Goal: Task Accomplishment & Management: Manage account settings

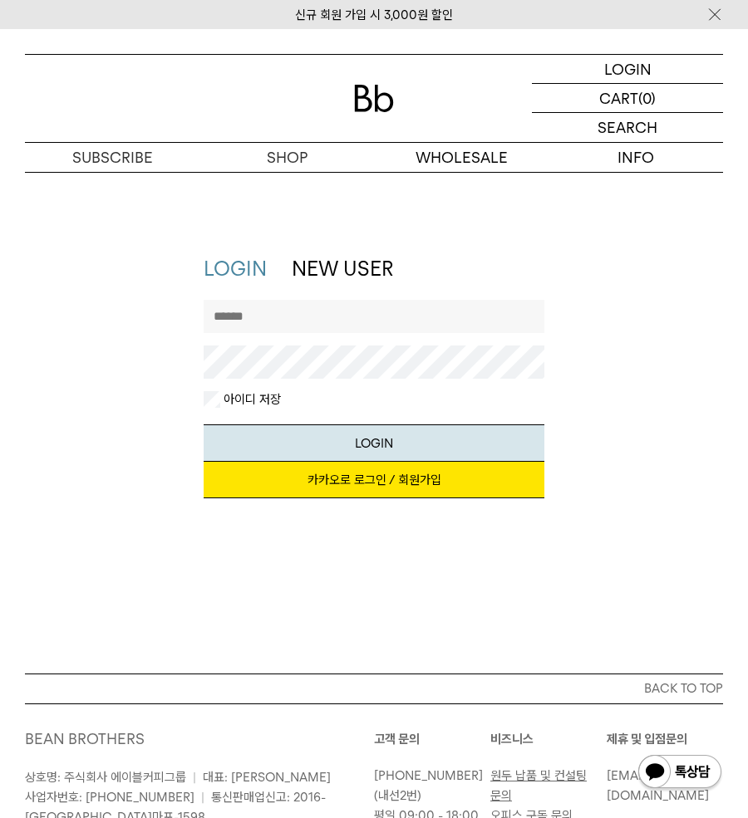
click at [310, 306] on input "text" at bounding box center [374, 316] width 341 height 33
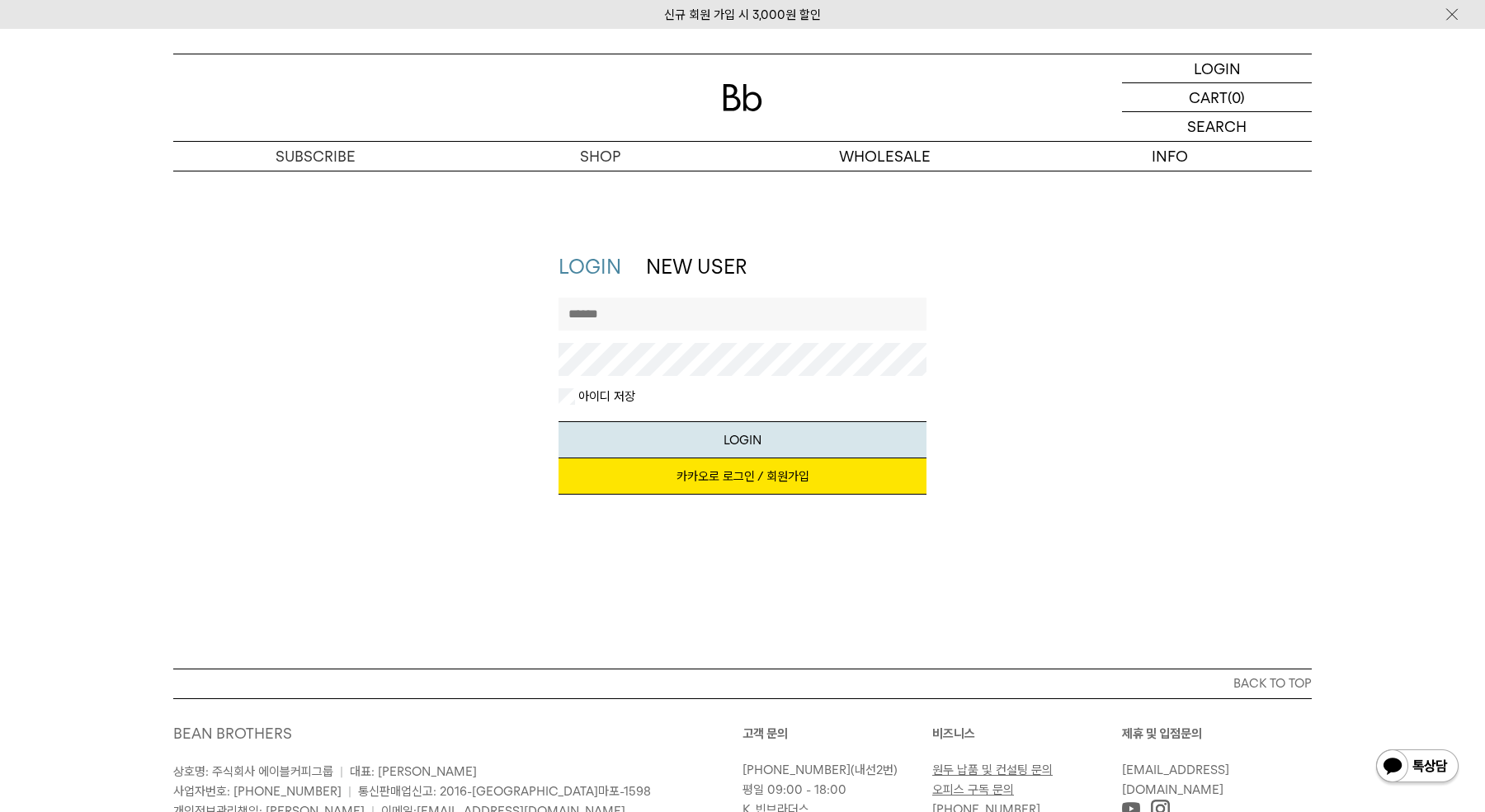
click at [704, 313] on input "text" at bounding box center [742, 314] width 368 height 33
click at [742, 475] on link "카카오로 로그인 / 회원가입" at bounding box center [742, 476] width 368 height 37
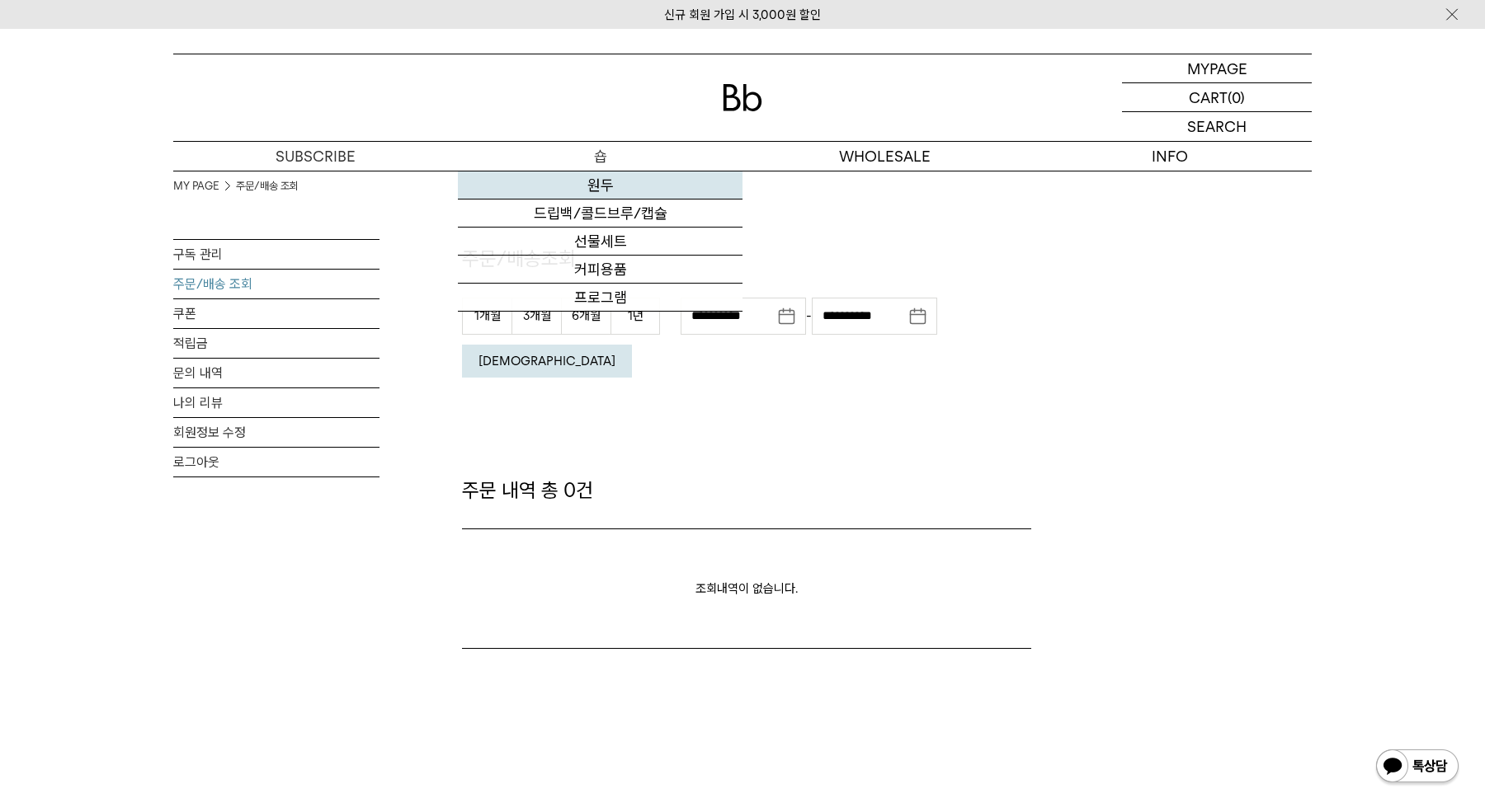
click at [603, 188] on link "원두" at bounding box center [600, 186] width 285 height 28
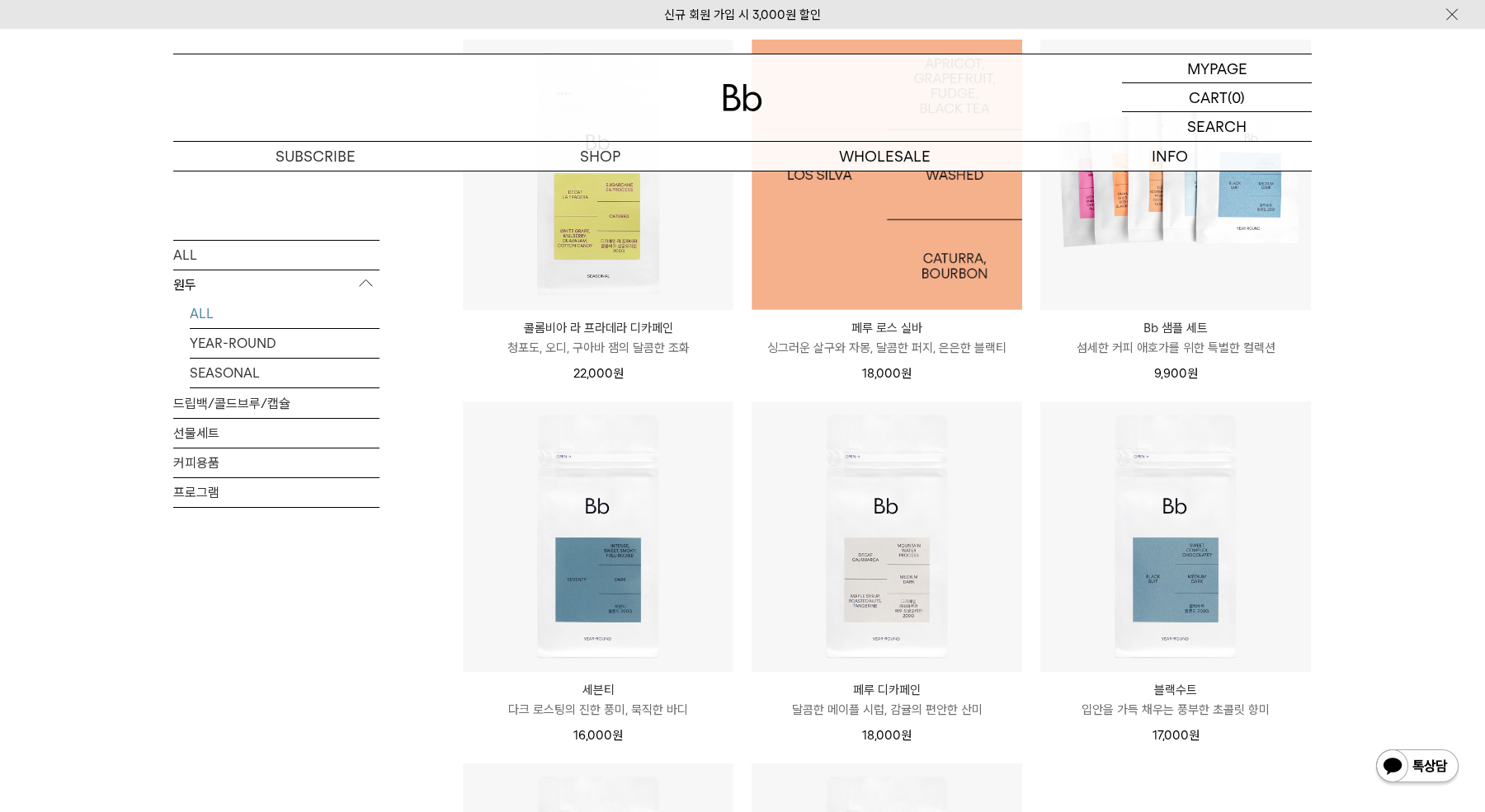
scroll to position [656, 0]
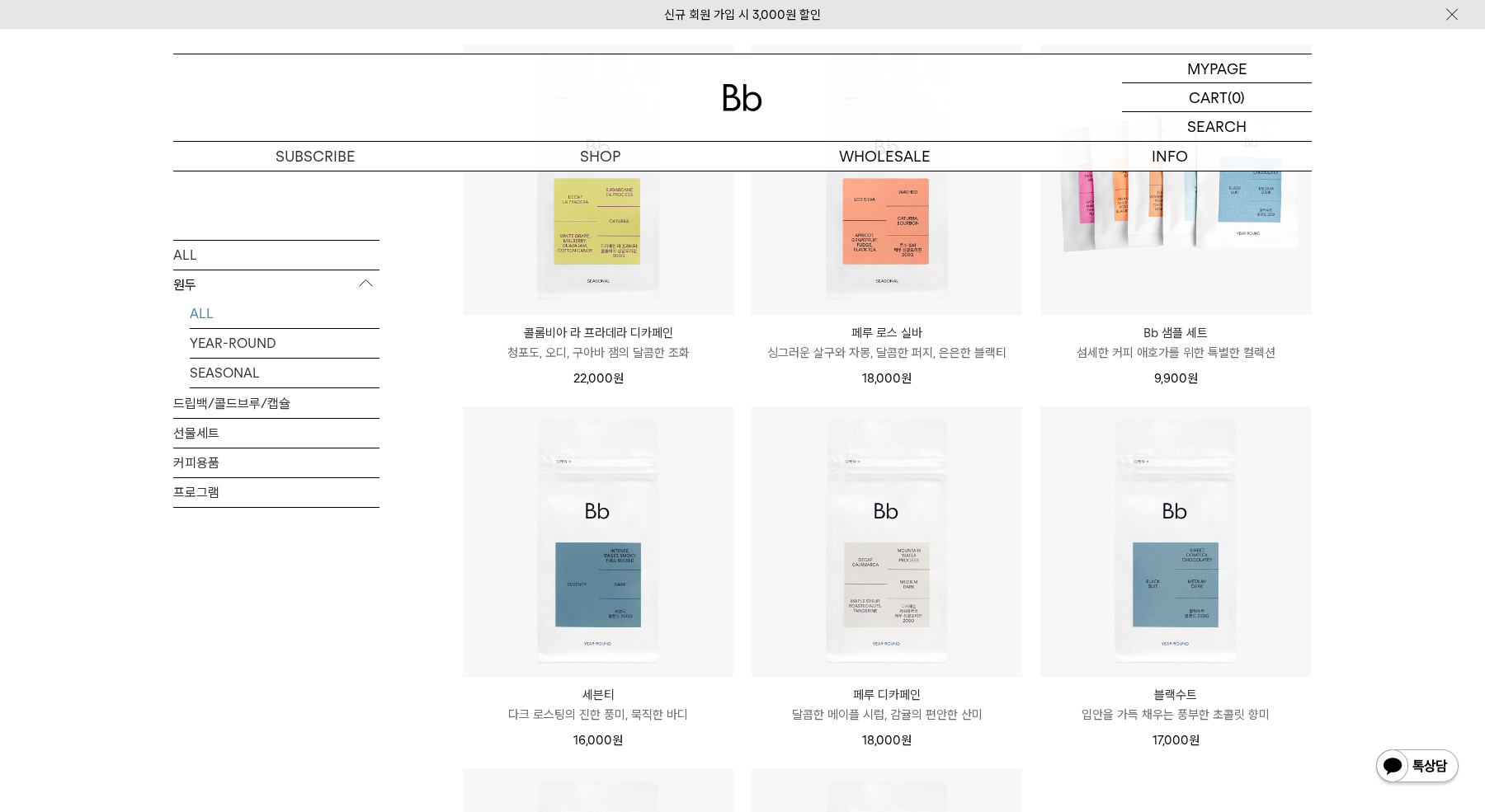
click at [944, 353] on p "싱그러운 살구와 자몽, 달콤한 퍼지, 은은한 블랙티" at bounding box center [886, 353] width 271 height 20
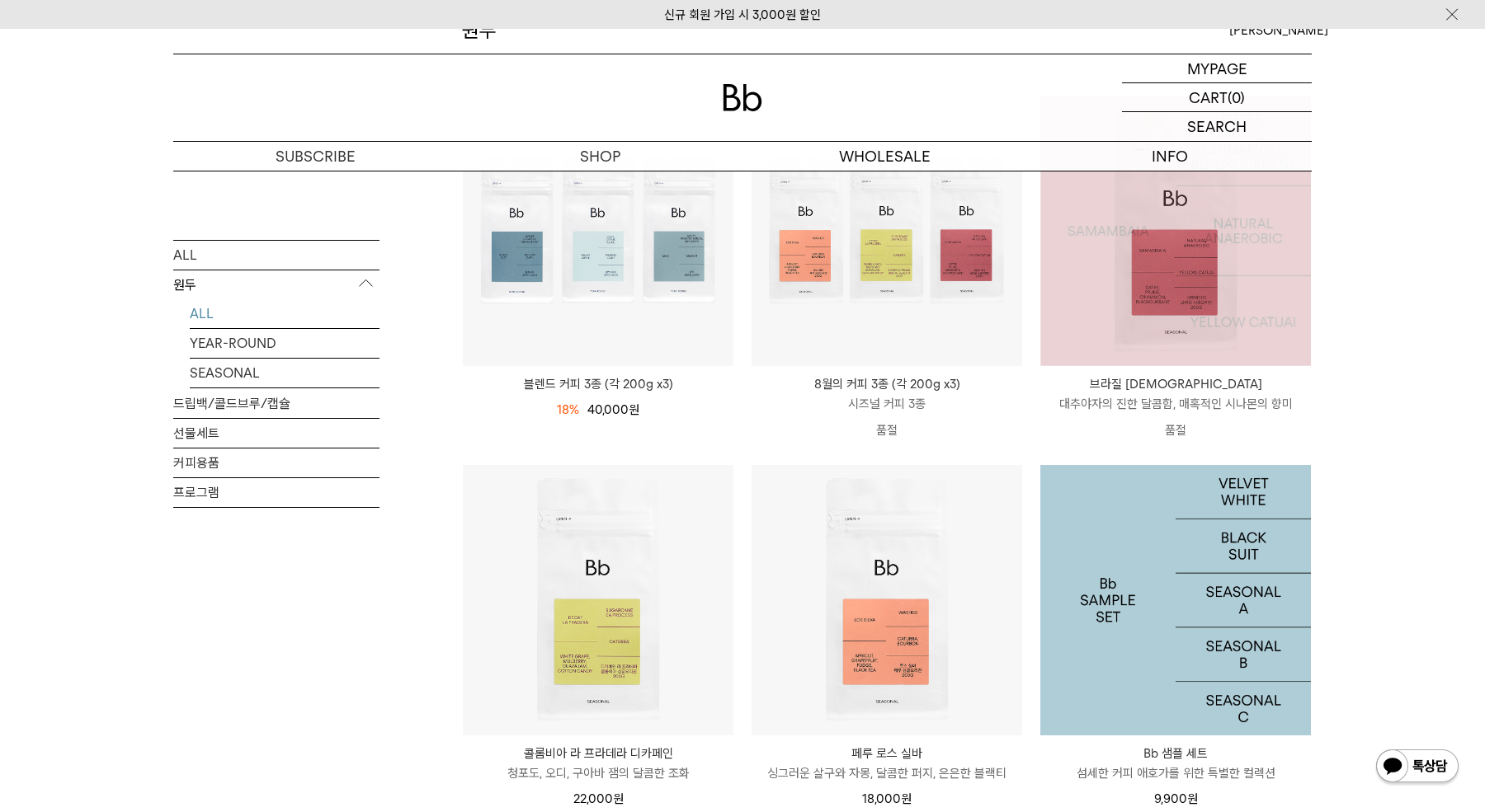
scroll to position [231, 0]
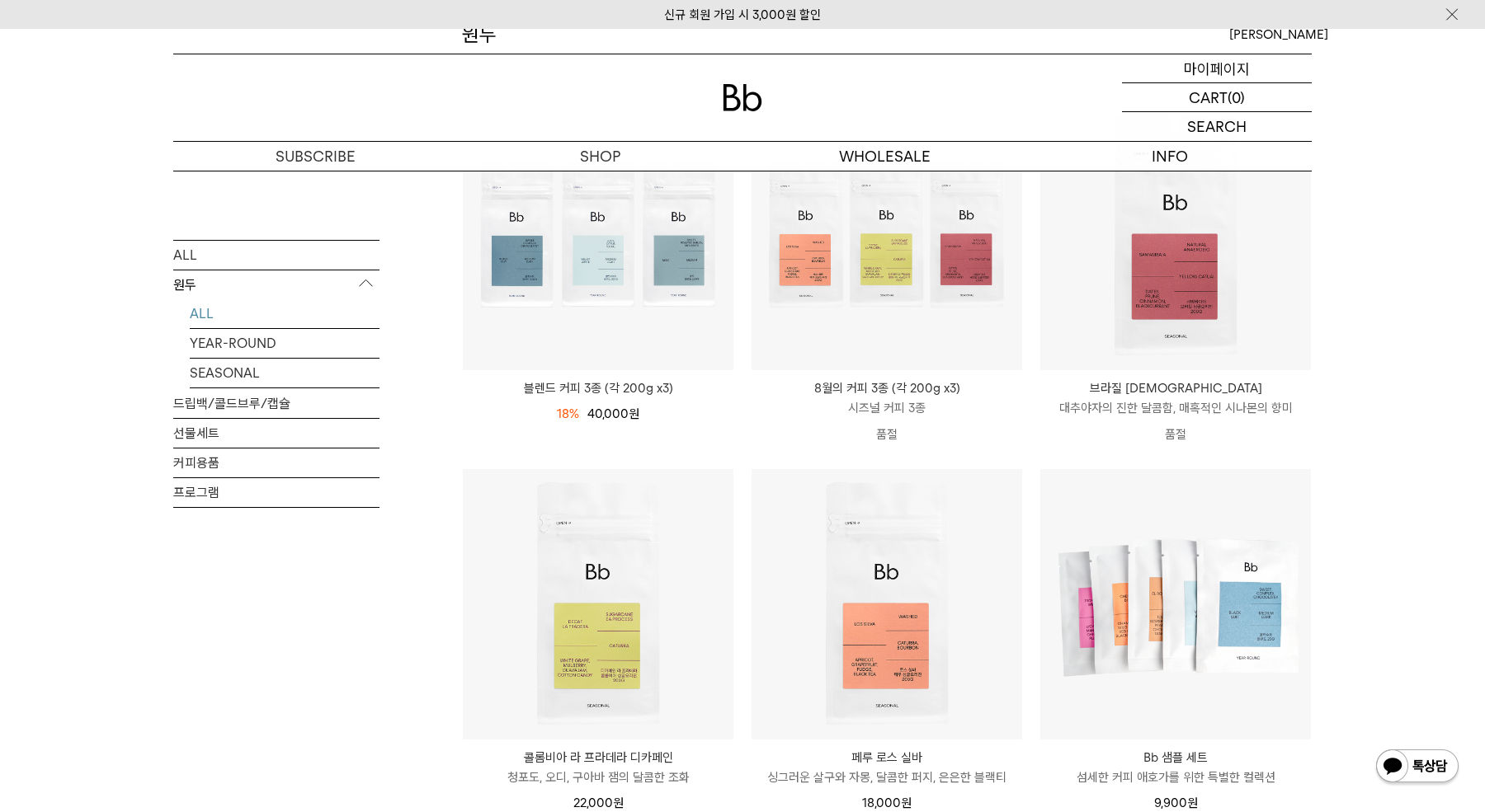
click at [1222, 66] on p "마이페이지" at bounding box center [1216, 68] width 66 height 28
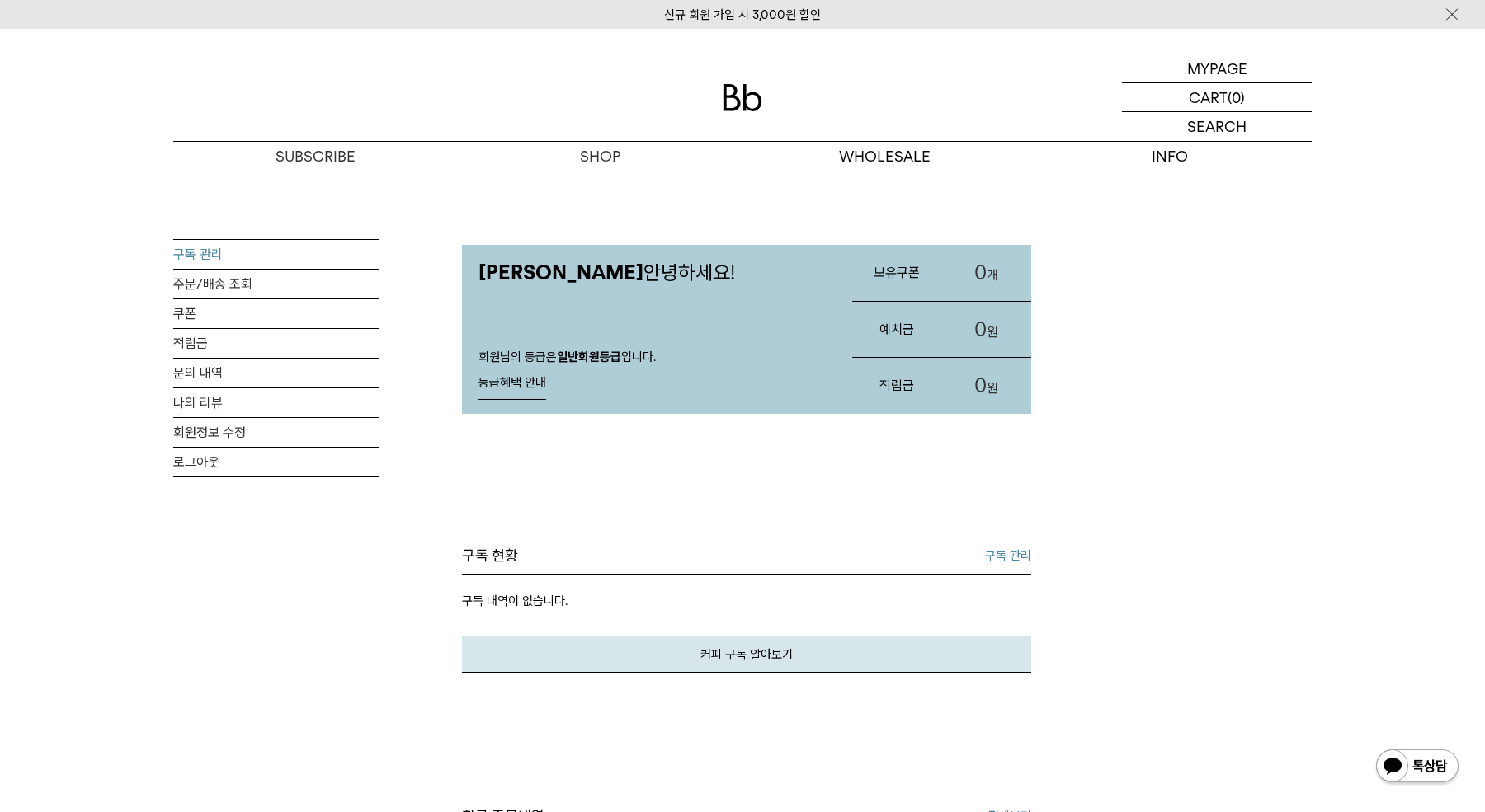
click at [202, 251] on link "구독 관리" at bounding box center [277, 254] width 206 height 29
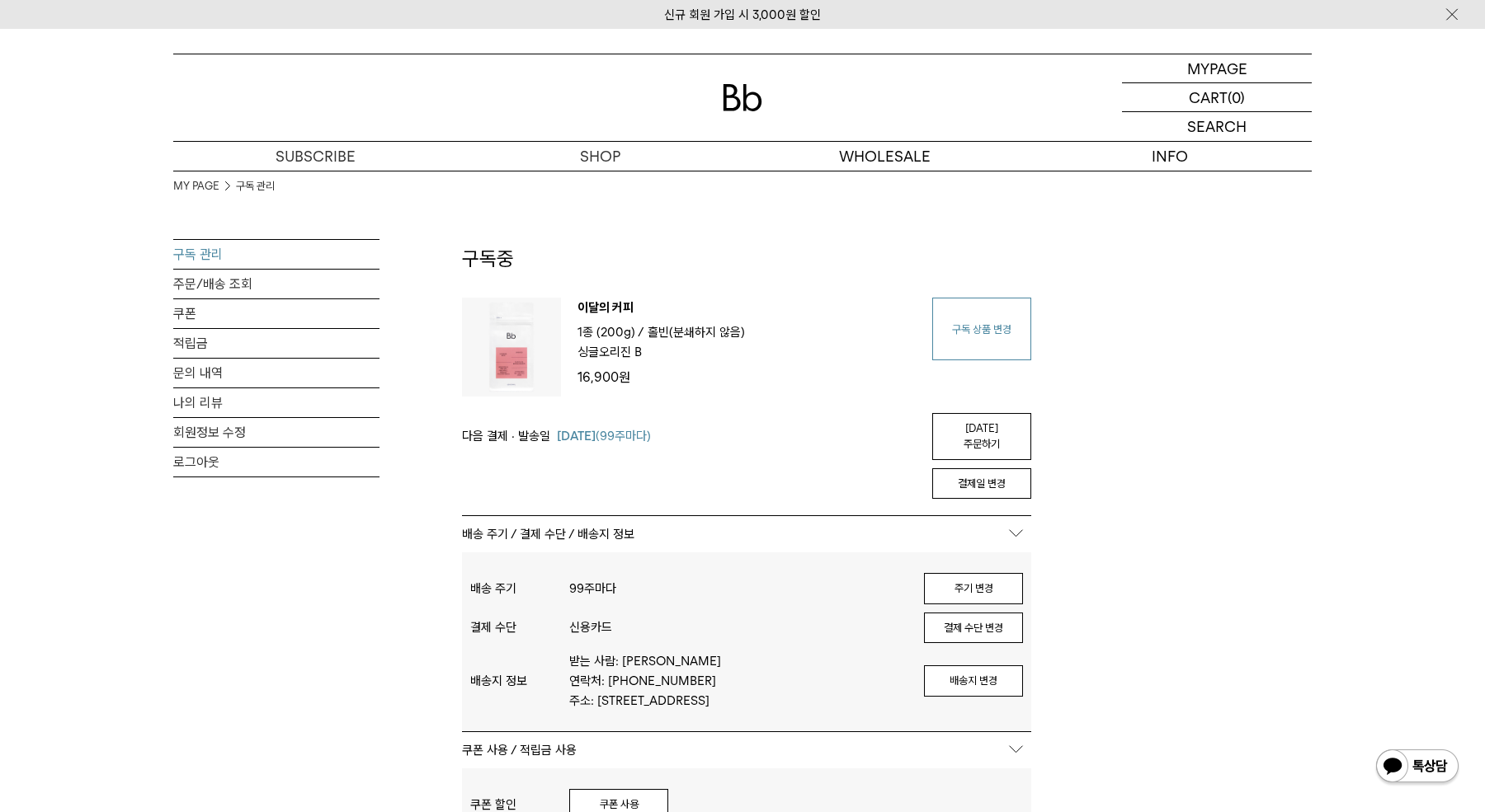
click at [980, 335] on link "구독 상품 변경" at bounding box center [982, 329] width 99 height 63
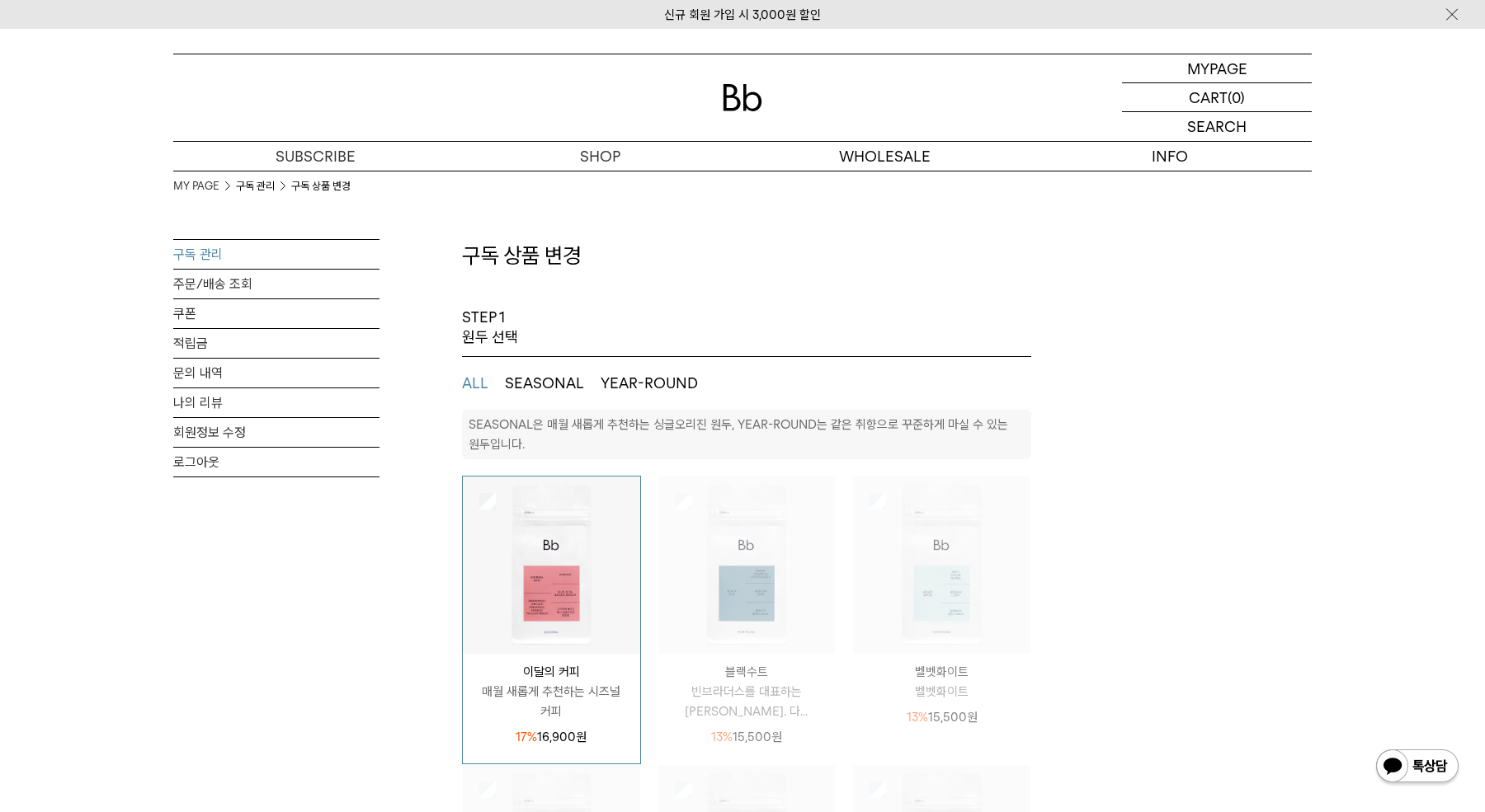
select select "**"
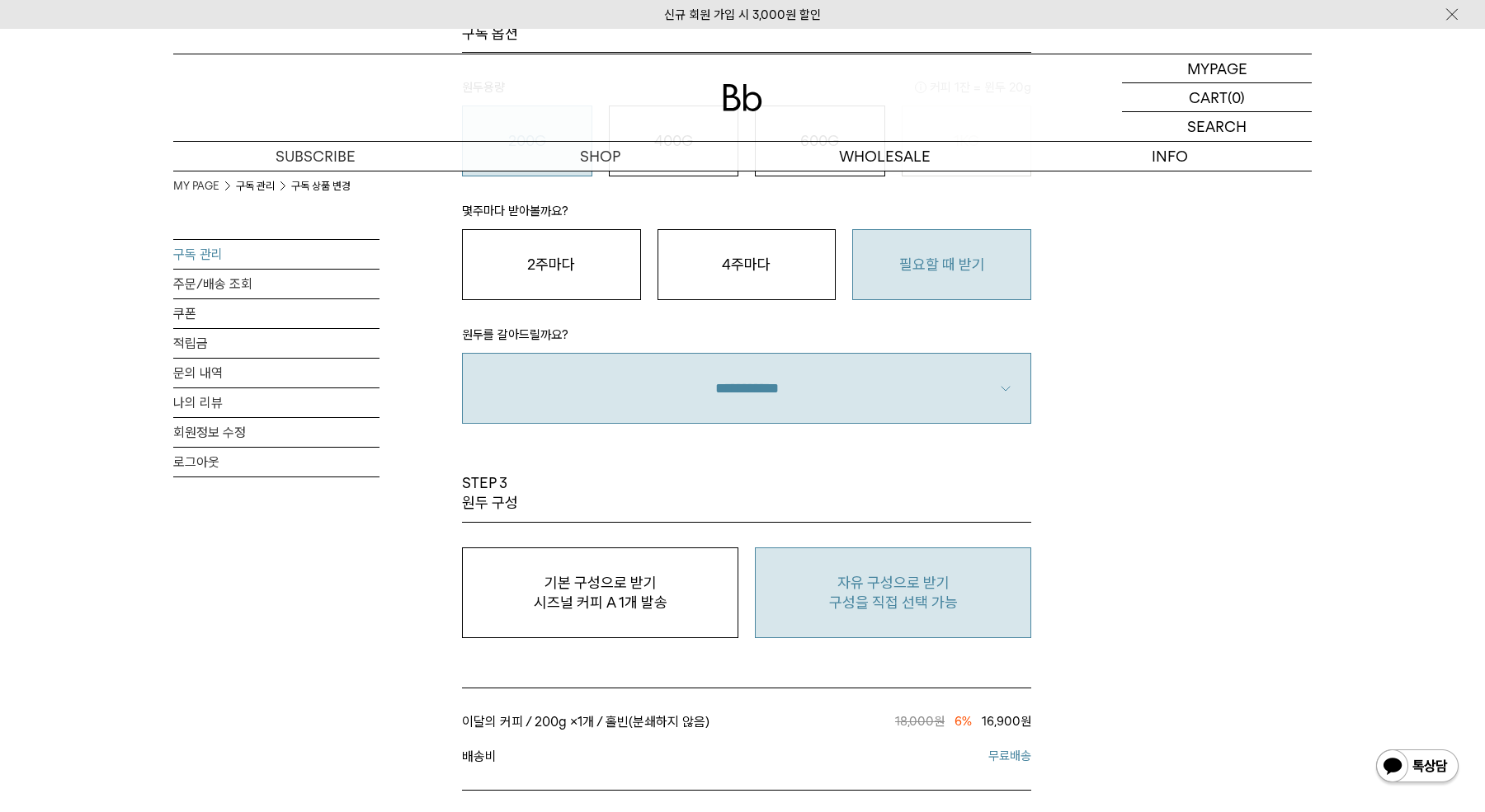
scroll to position [1115, 0]
click at [941, 574] on p "자유 구성으로 받기" at bounding box center [892, 584] width 258 height 20
type input "*"
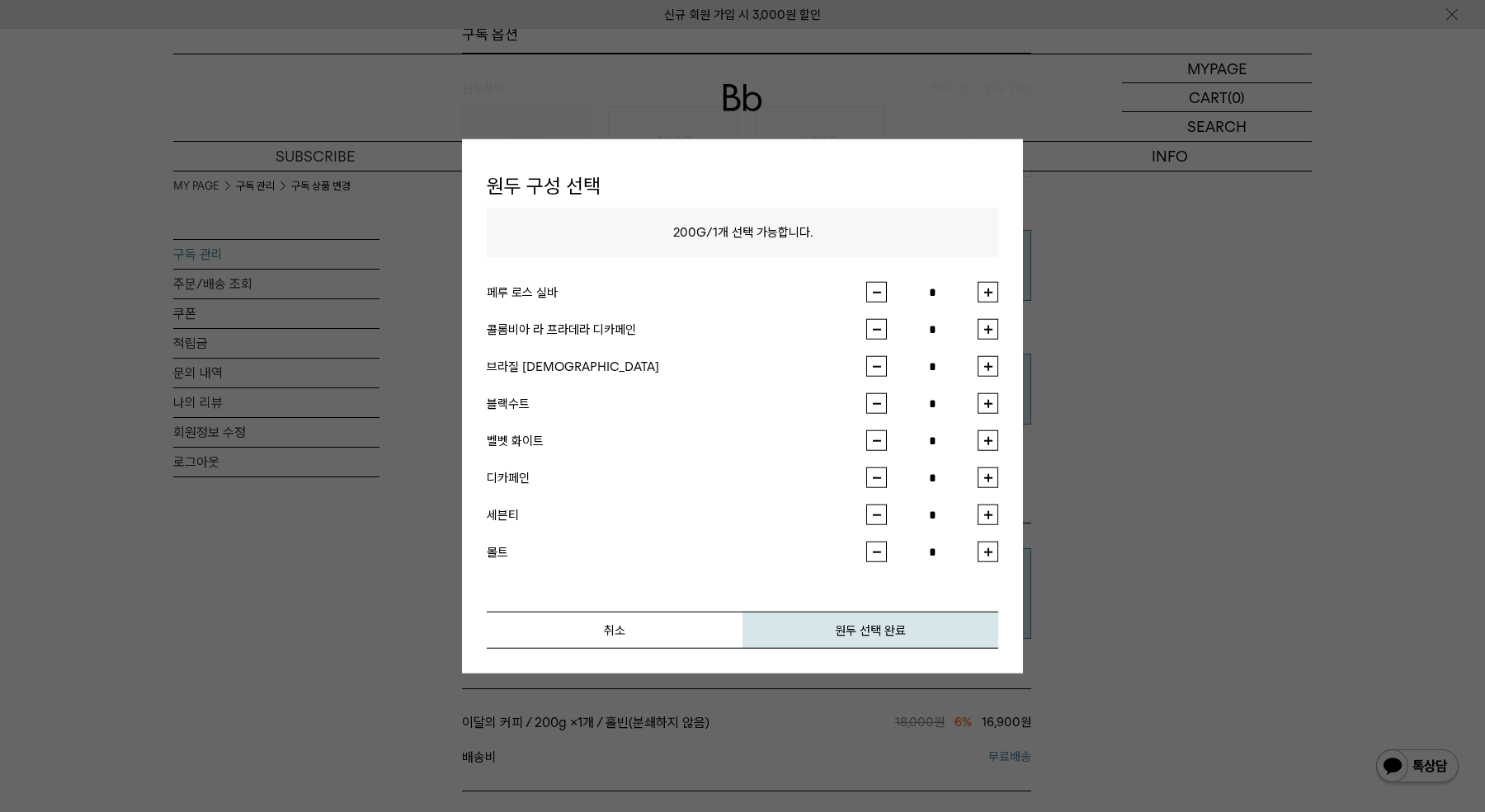
click at [982, 295] on button "button" at bounding box center [988, 292] width 21 height 21
type input "*"
click at [899, 631] on button "원두 선택 완료" at bounding box center [871, 630] width 256 height 37
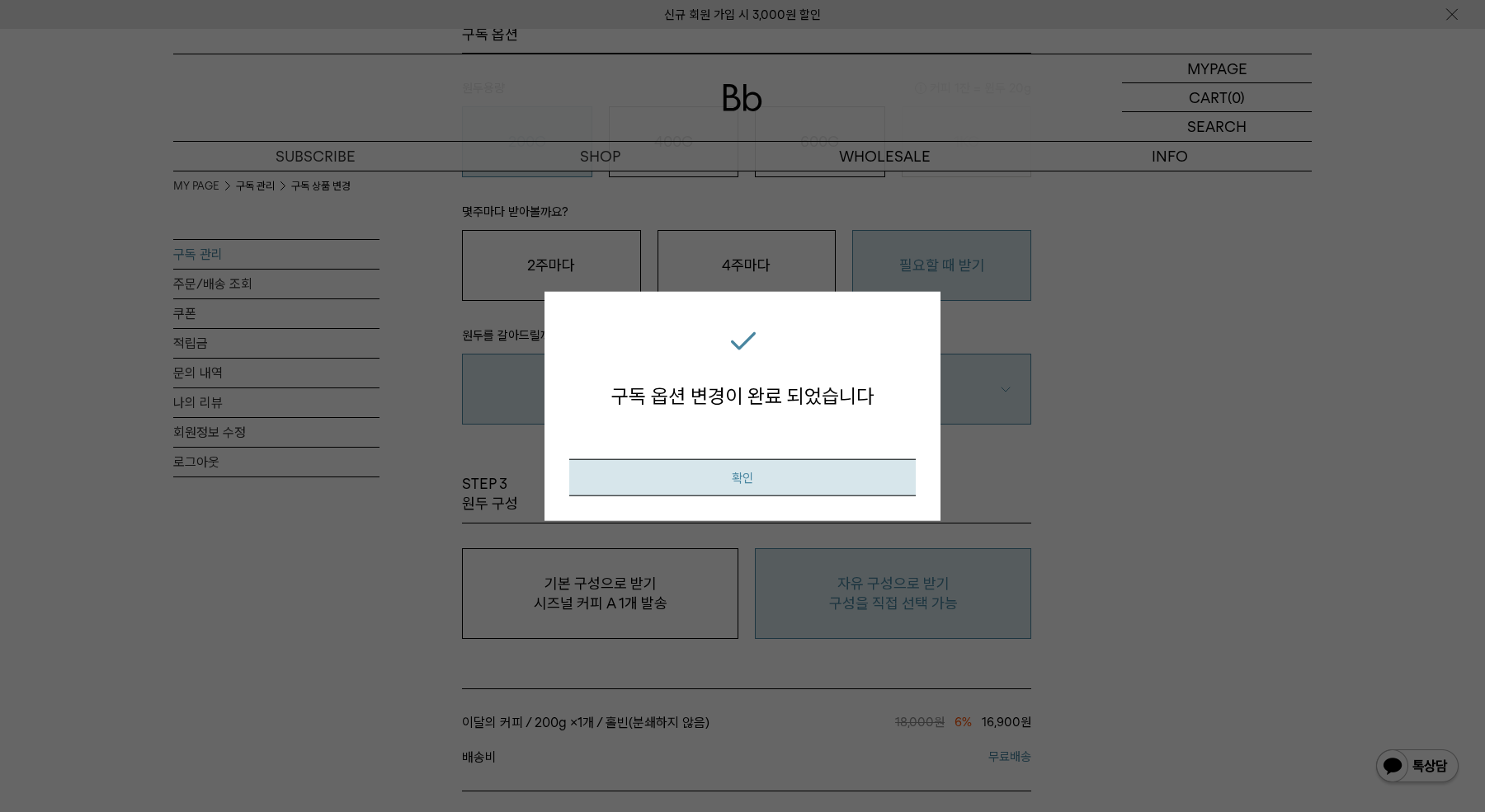
click at [849, 484] on button "확인" at bounding box center [742, 477] width 346 height 37
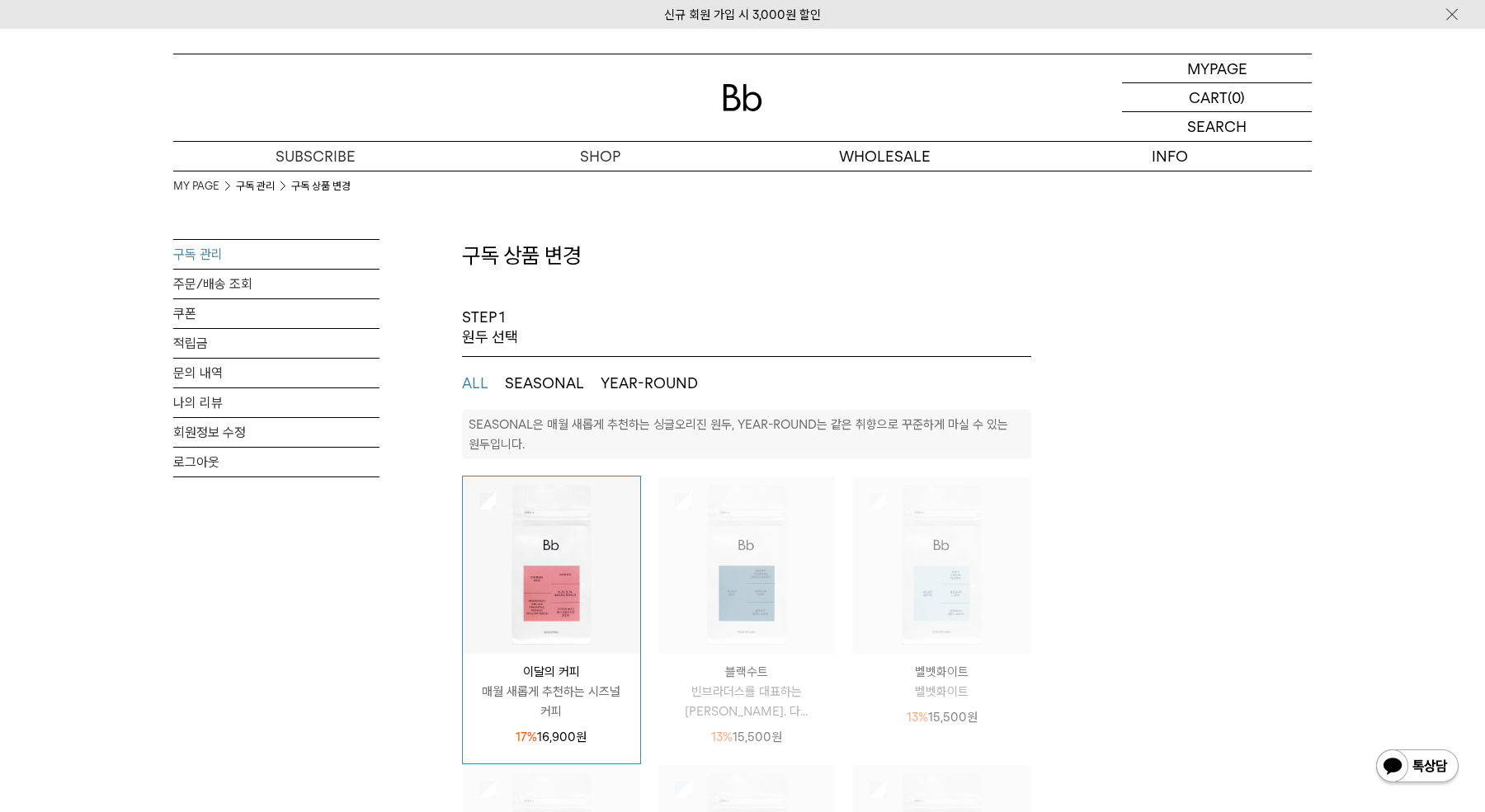
select select "**"
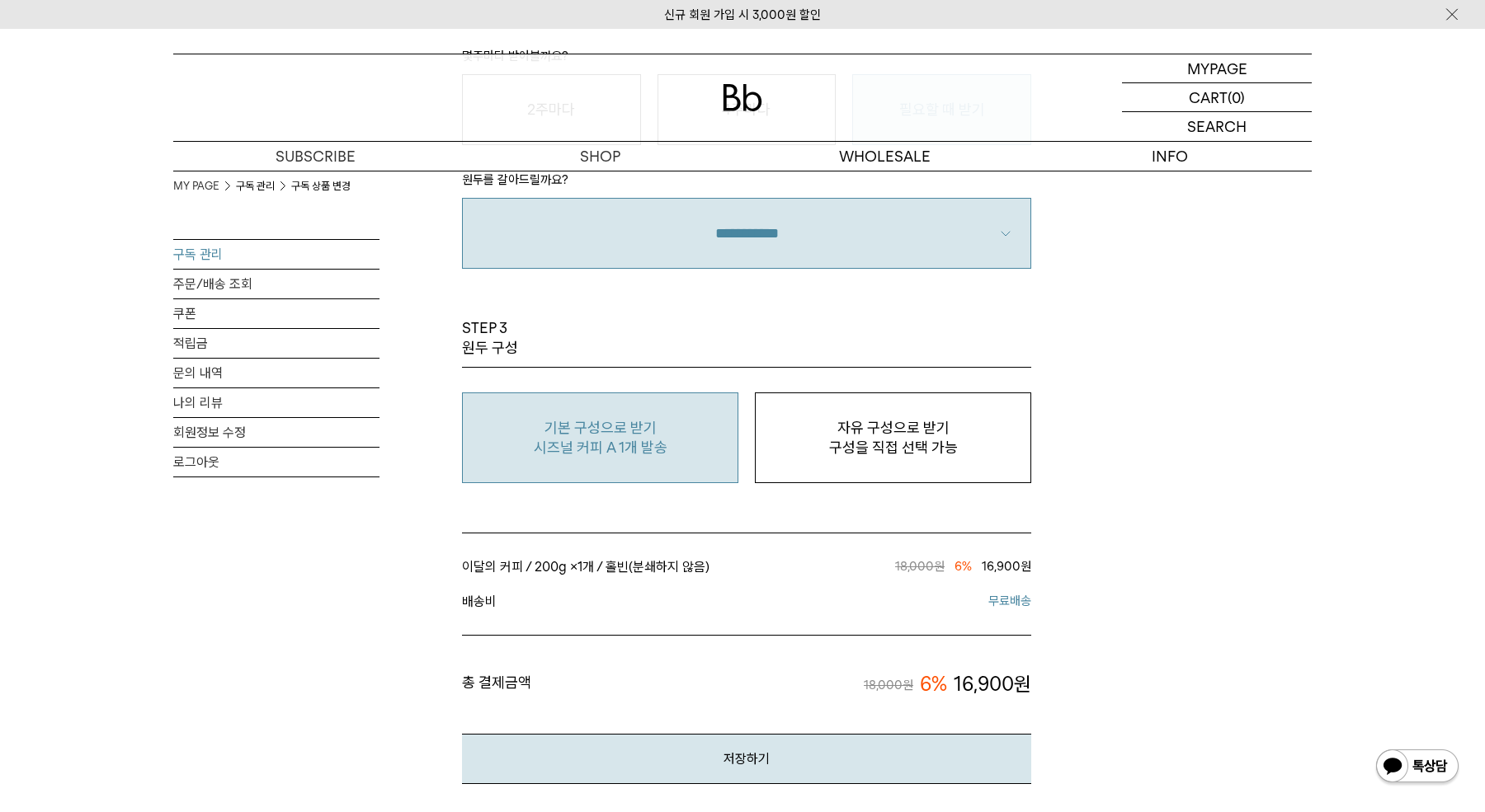
scroll to position [1131, 0]
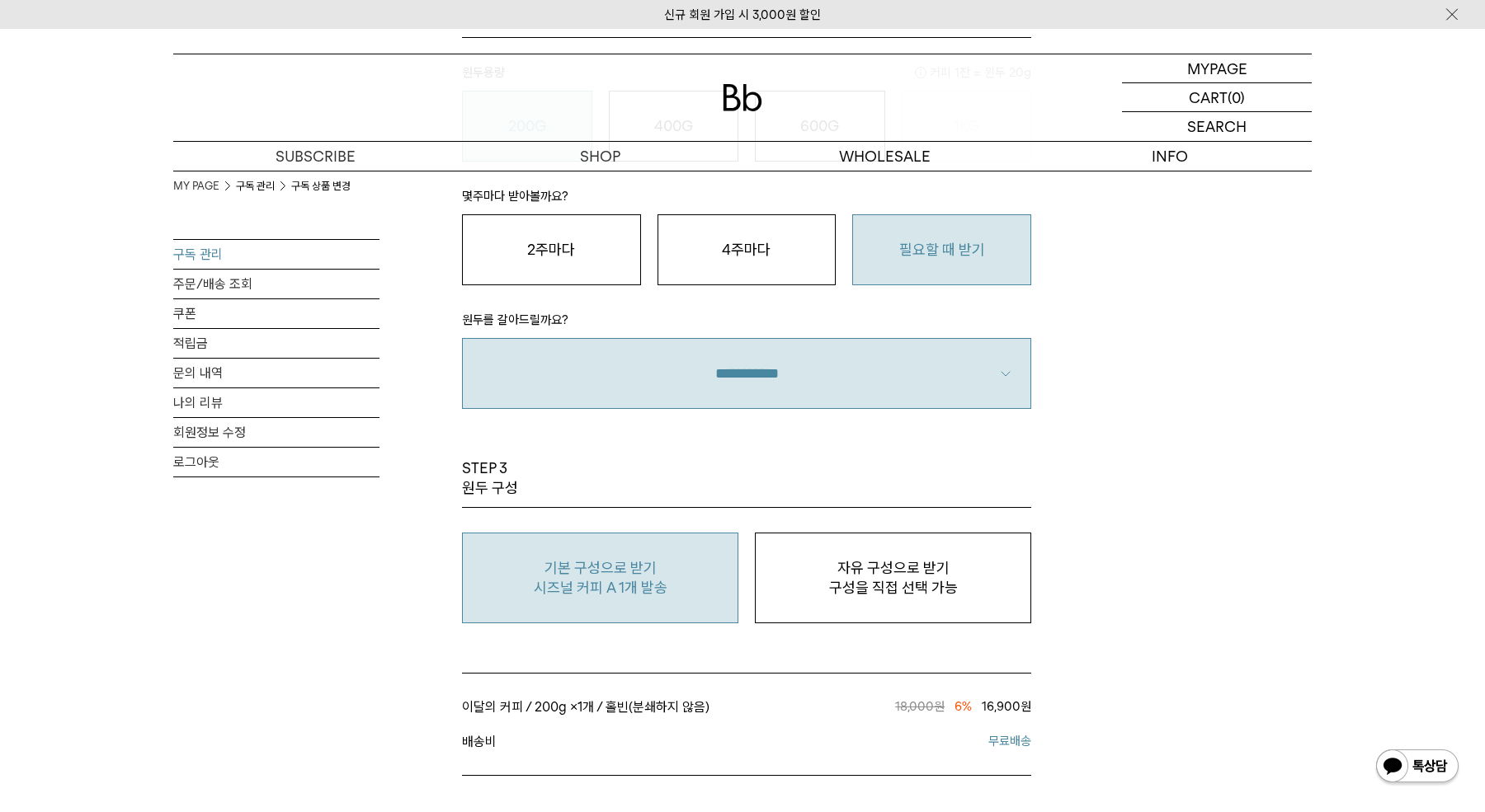
click at [252, 240] on link "구독 관리" at bounding box center [277, 254] width 206 height 29
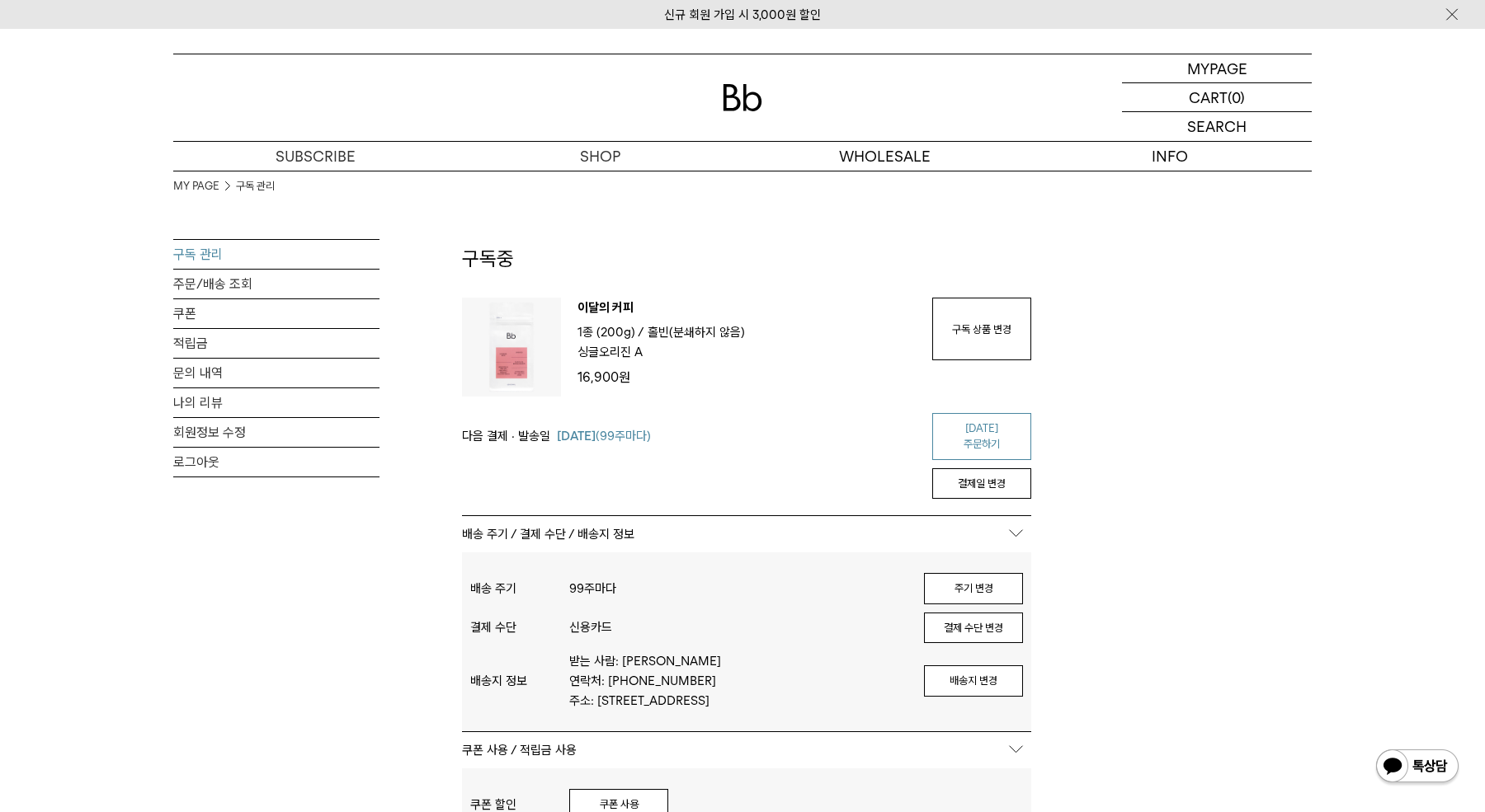
click at [1002, 429] on link "오늘 주문하기" at bounding box center [982, 436] width 99 height 47
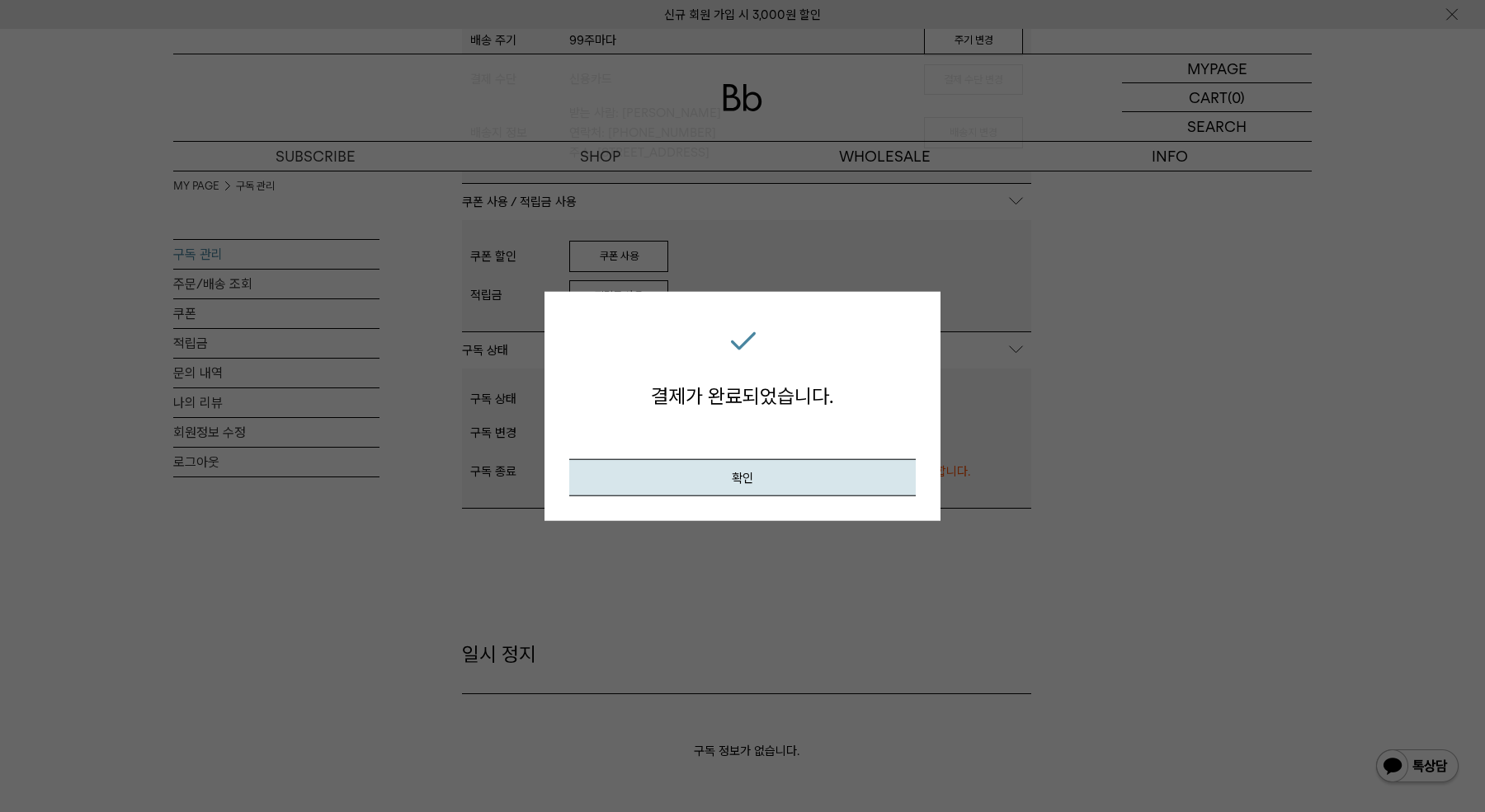
scroll to position [551, 0]
click at [742, 476] on button "확인" at bounding box center [742, 477] width 346 height 37
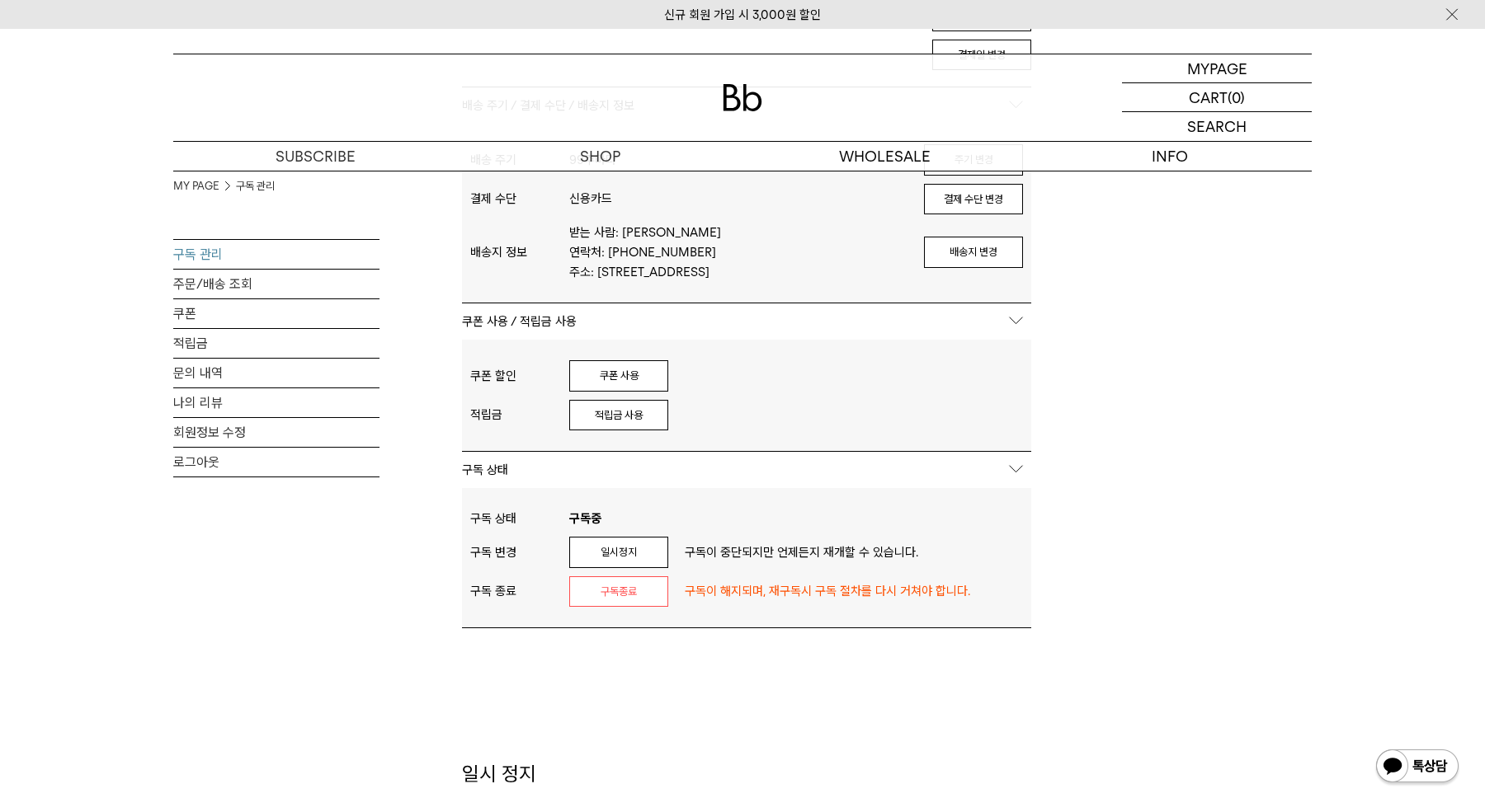
scroll to position [411, 0]
